Goal: Task Accomplishment & Management: Manage account settings

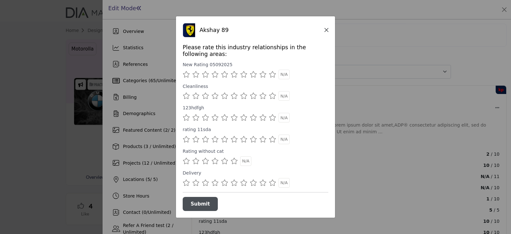
click at [322, 26] on div "Akshay 89" at bounding box center [256, 30] width 146 height 14
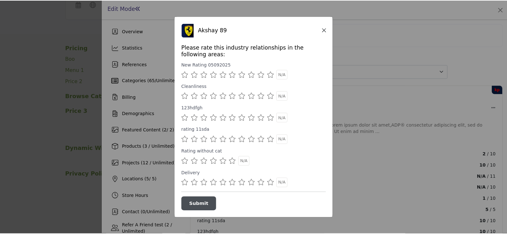
scroll to position [893, 0]
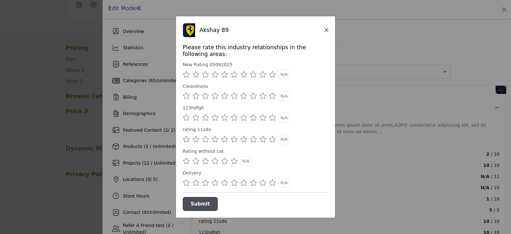
click at [328, 31] on icon "Close" at bounding box center [326, 30] width 4 height 4
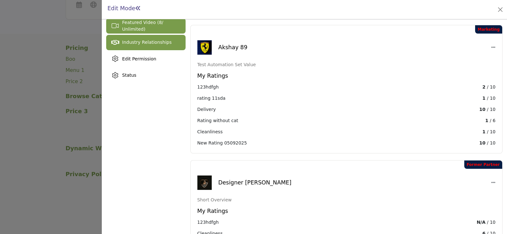
scroll to position [239, 0]
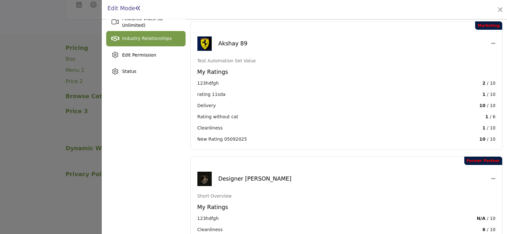
click at [138, 39] on span "Industry Relationships" at bounding box center [146, 38] width 49 height 5
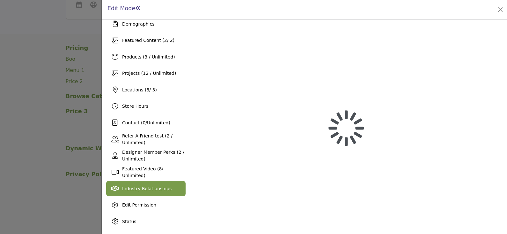
scroll to position [89, 0]
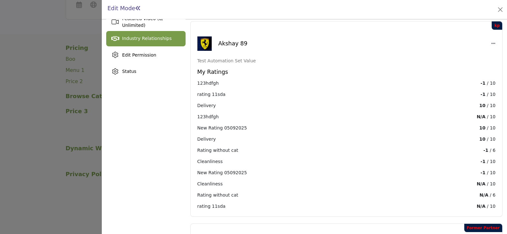
scroll to position [159, 0]
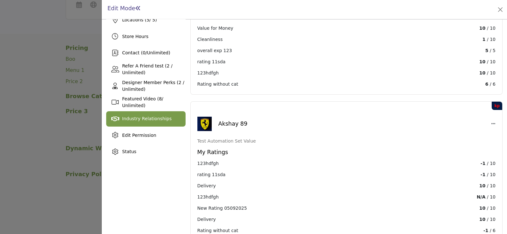
click at [146, 119] on span "Industry Relationships" at bounding box center [146, 118] width 49 height 5
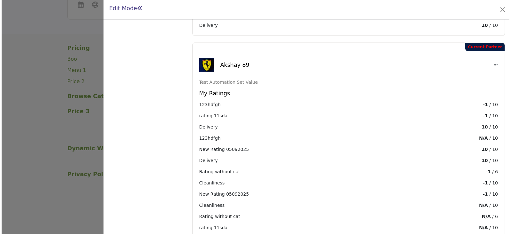
scroll to position [1473, 0]
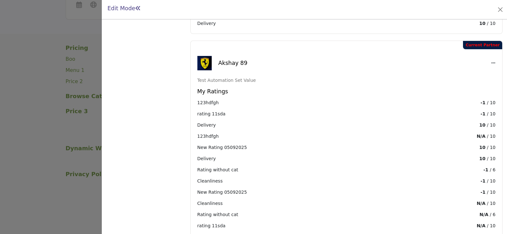
click at [491, 61] on icon at bounding box center [493, 63] width 4 height 4
click at [480, 71] on button "Edit" at bounding box center [484, 76] width 59 height 10
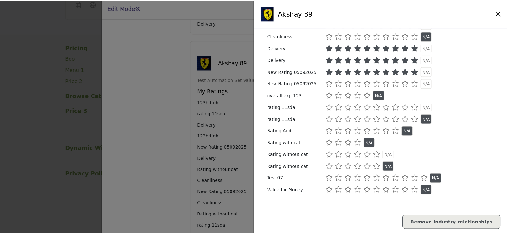
scroll to position [97, 0]
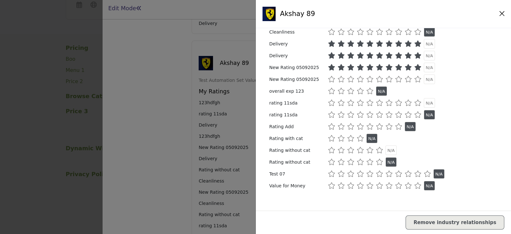
click at [499, 12] on icon "Close" at bounding box center [501, 14] width 5 height 6
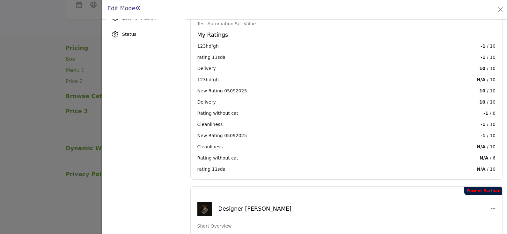
scroll to position [157, 0]
